Goal: Task Accomplishment & Management: Use online tool/utility

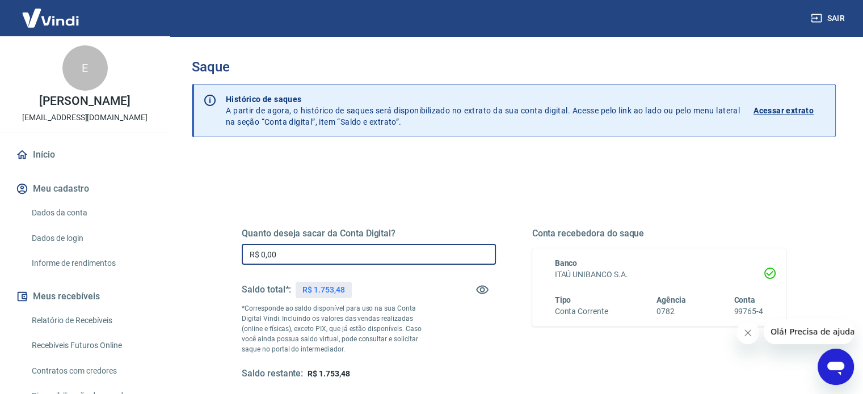
click at [365, 255] on input "R$ 0,00" at bounding box center [369, 254] width 254 height 21
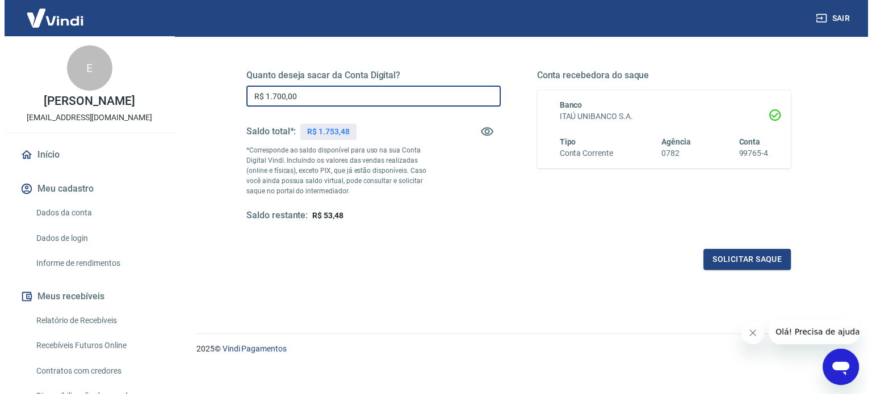
scroll to position [166, 0]
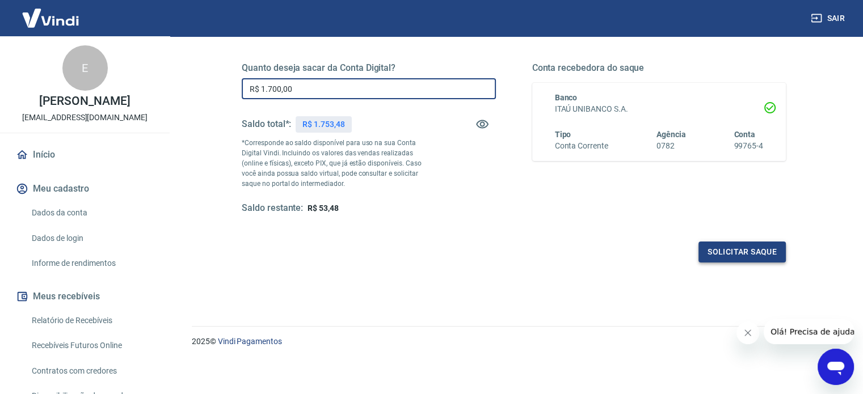
type input "R$ 1.700,00"
click at [748, 252] on button "Solicitar saque" at bounding box center [742, 252] width 87 height 21
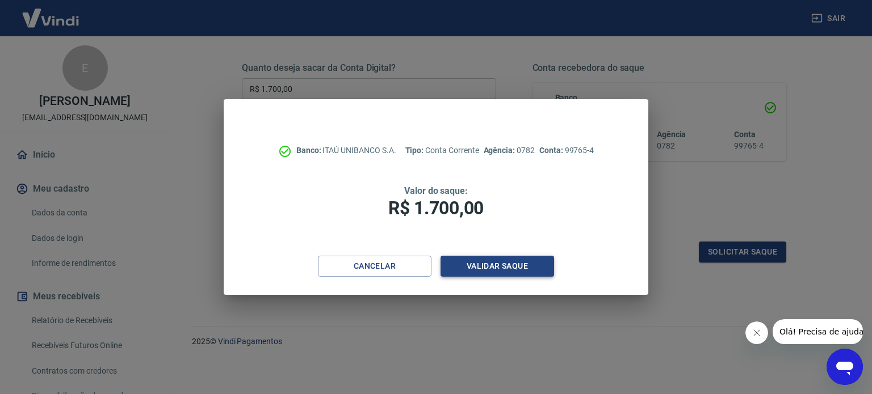
click at [501, 263] on button "Validar saque" at bounding box center [496, 266] width 113 height 21
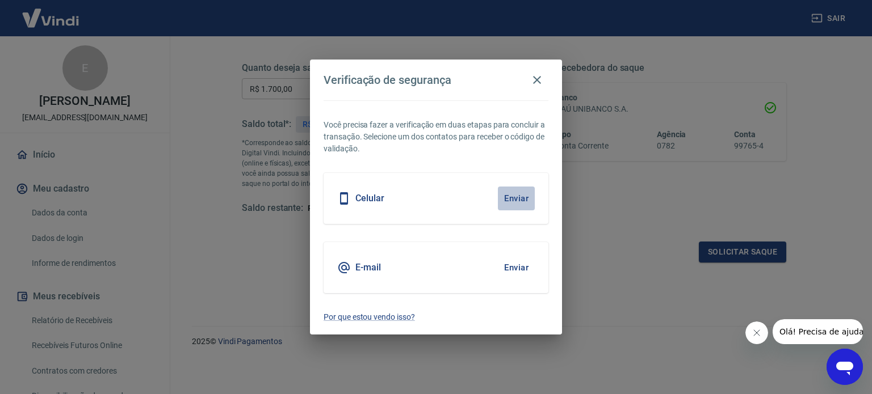
click at [513, 194] on button "Enviar" at bounding box center [516, 199] width 37 height 24
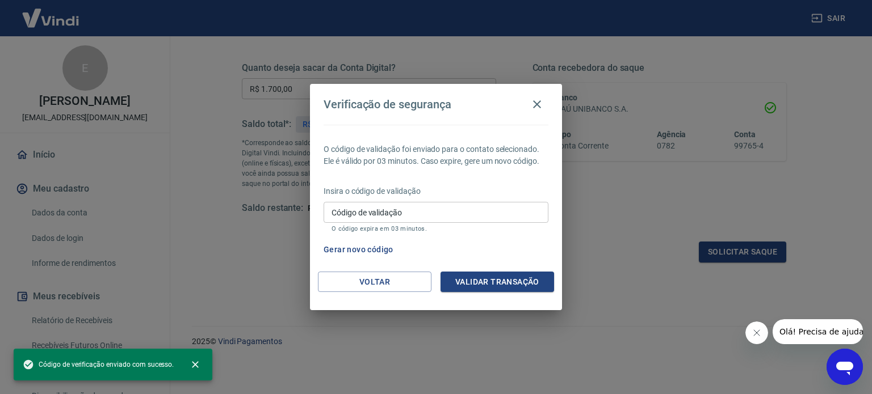
click at [350, 212] on input "Código de validação" at bounding box center [435, 212] width 225 height 21
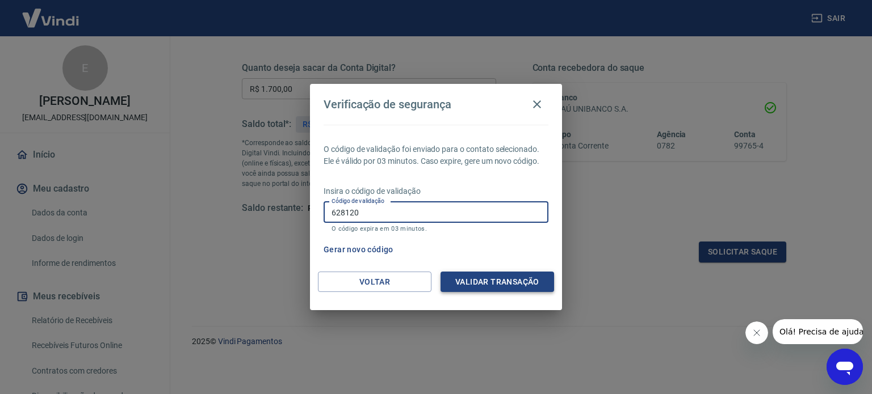
type input "628120"
click at [486, 280] on button "Validar transação" at bounding box center [496, 282] width 113 height 21
